Goal: Find specific page/section: Find specific page/section

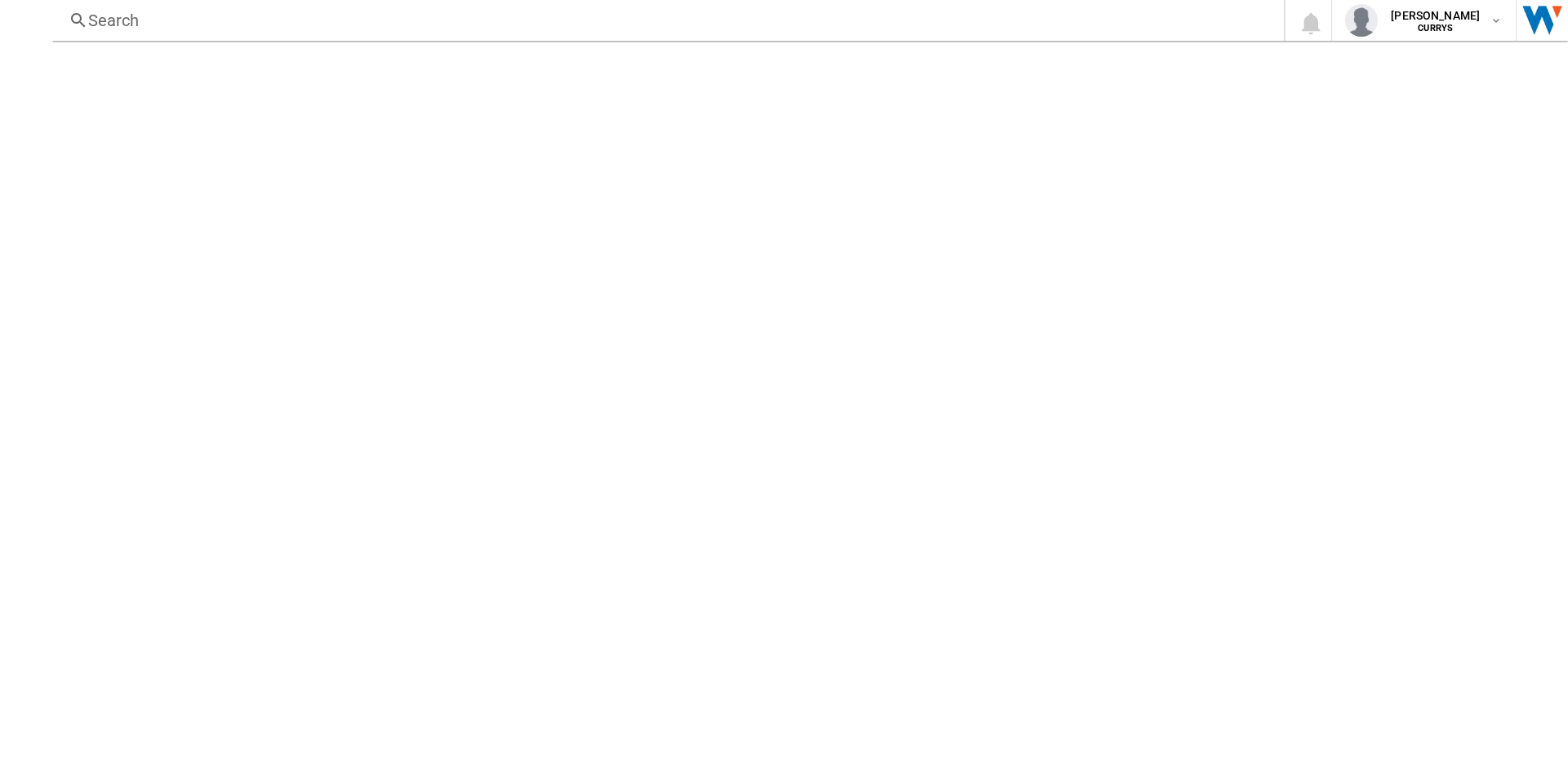
click at [114, 8] on div "Search 0 [PERSON_NAME] CURRYS CURRYS My settings Logout" at bounding box center [810, 20] width 1516 height 40
click at [120, 15] on div "Search" at bounding box center [664, 20] width 1153 height 23
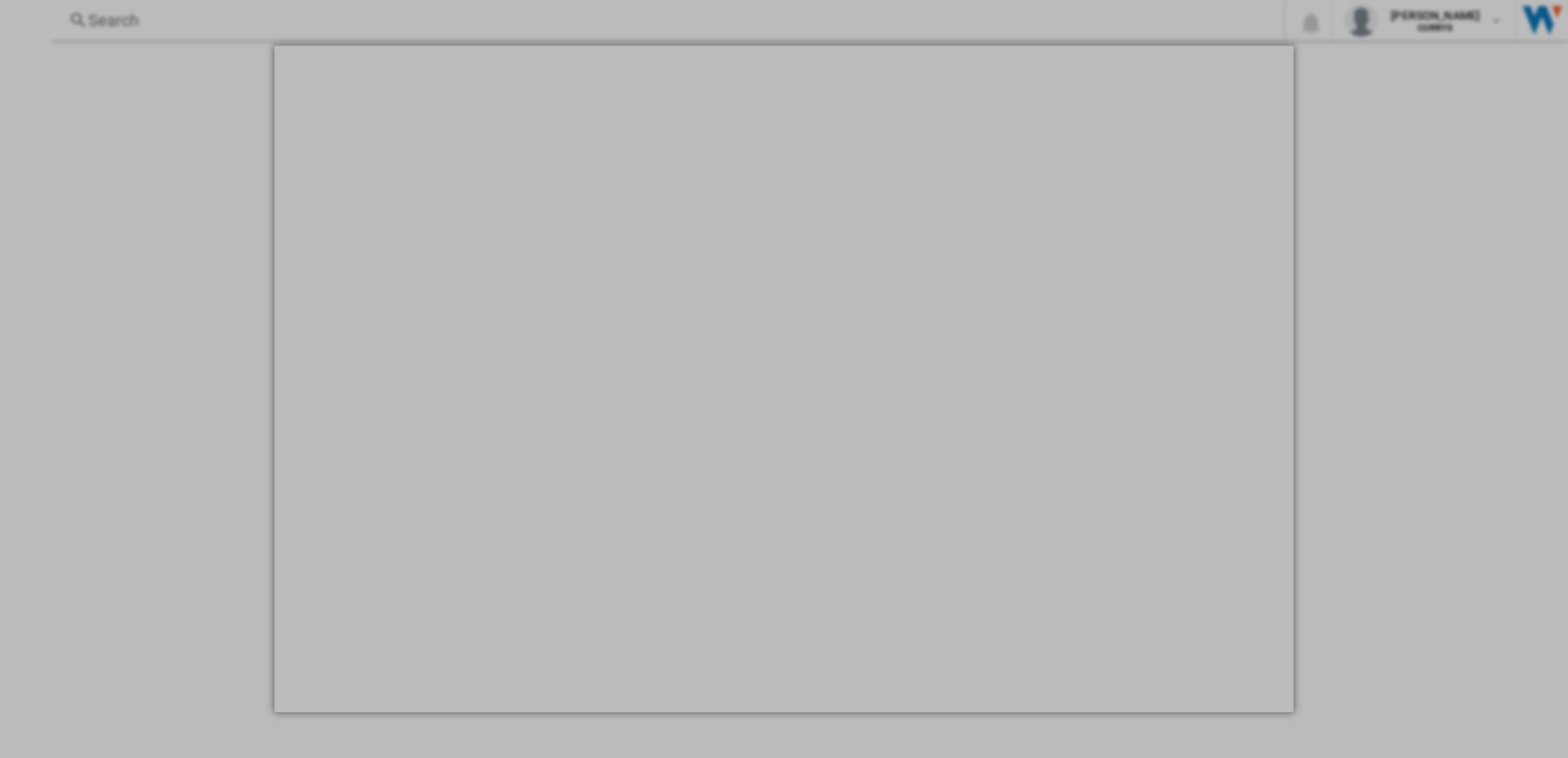
click at [368, 23] on div at bounding box center [784, 379] width 1568 height 758
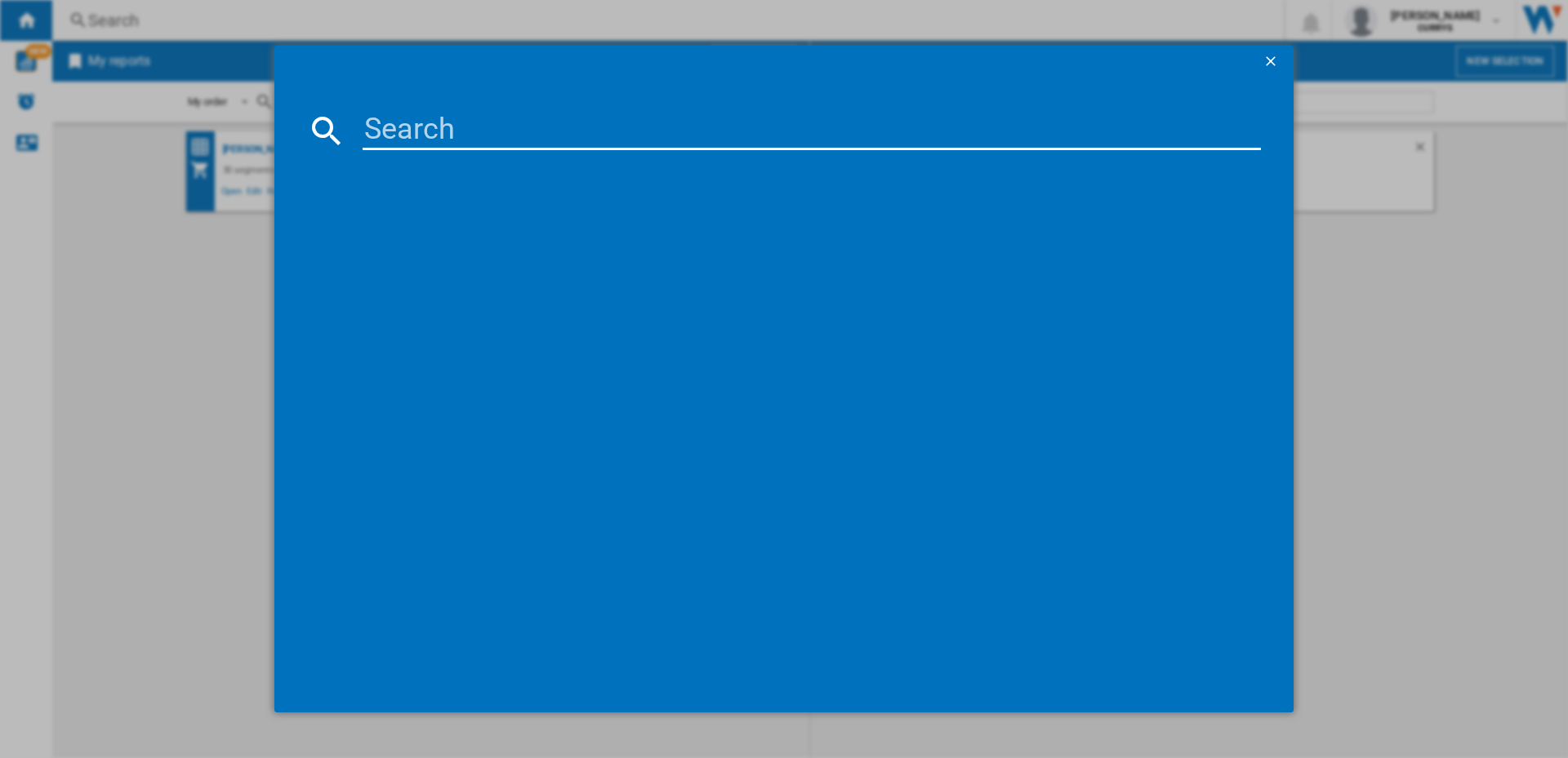
click at [461, 131] on input at bounding box center [812, 131] width 898 height 40
click at [1258, 61] on button "button" at bounding box center [1272, 62] width 32 height 32
